Goal: Task Accomplishment & Management: Complete application form

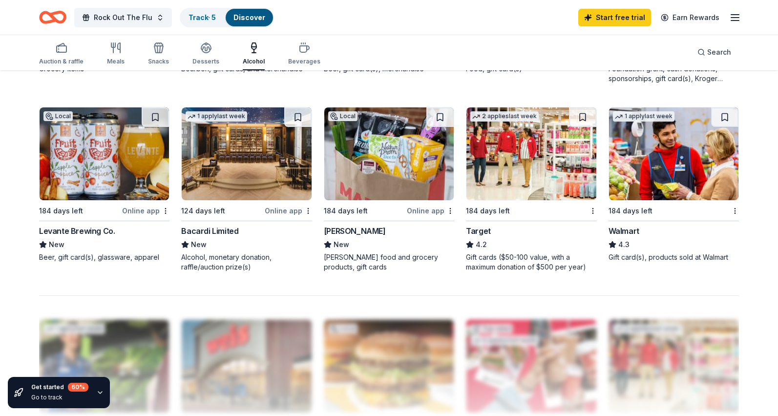
scroll to position [636, 0]
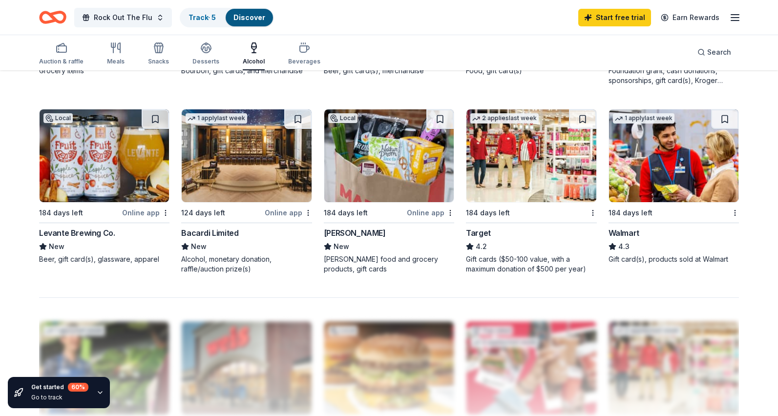
click at [69, 157] on img at bounding box center [104, 155] width 129 height 93
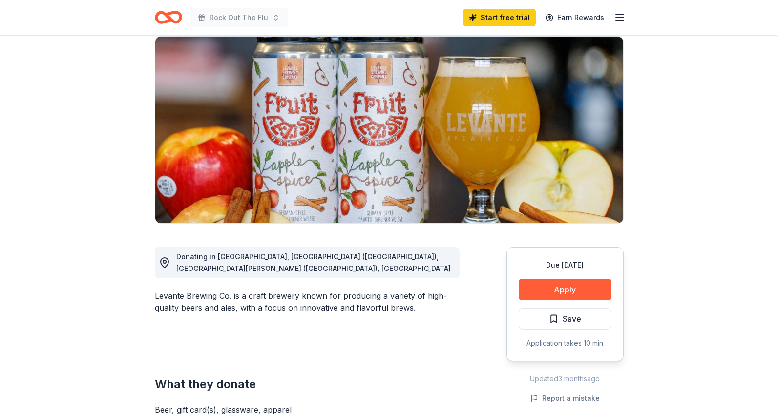
scroll to position [59, 0]
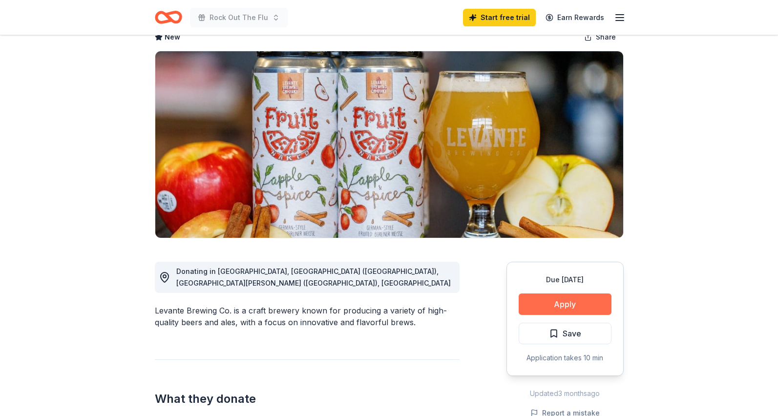
click at [562, 299] on button "Apply" at bounding box center [564, 303] width 93 height 21
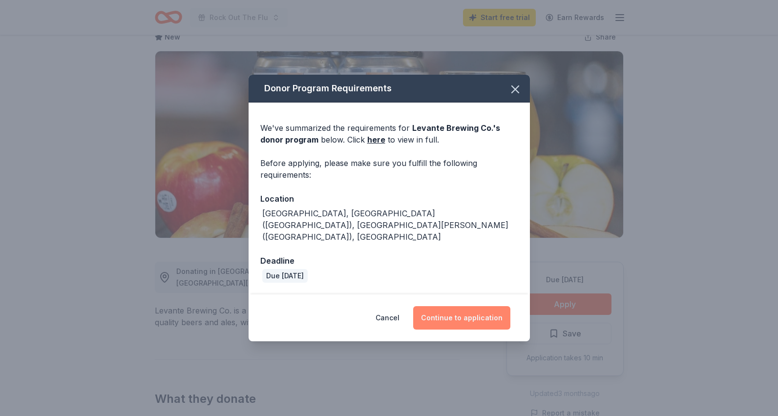
click at [443, 308] on button "Continue to application" at bounding box center [461, 317] width 97 height 23
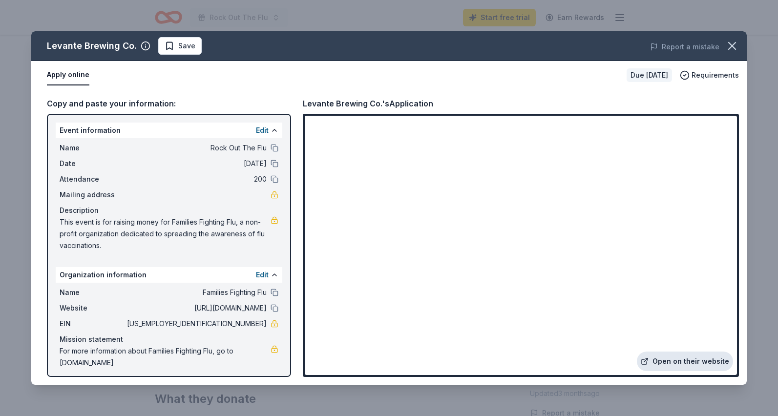
click at [663, 360] on link "Open on their website" at bounding box center [685, 361] width 96 height 20
